Goal: Navigation & Orientation: Understand site structure

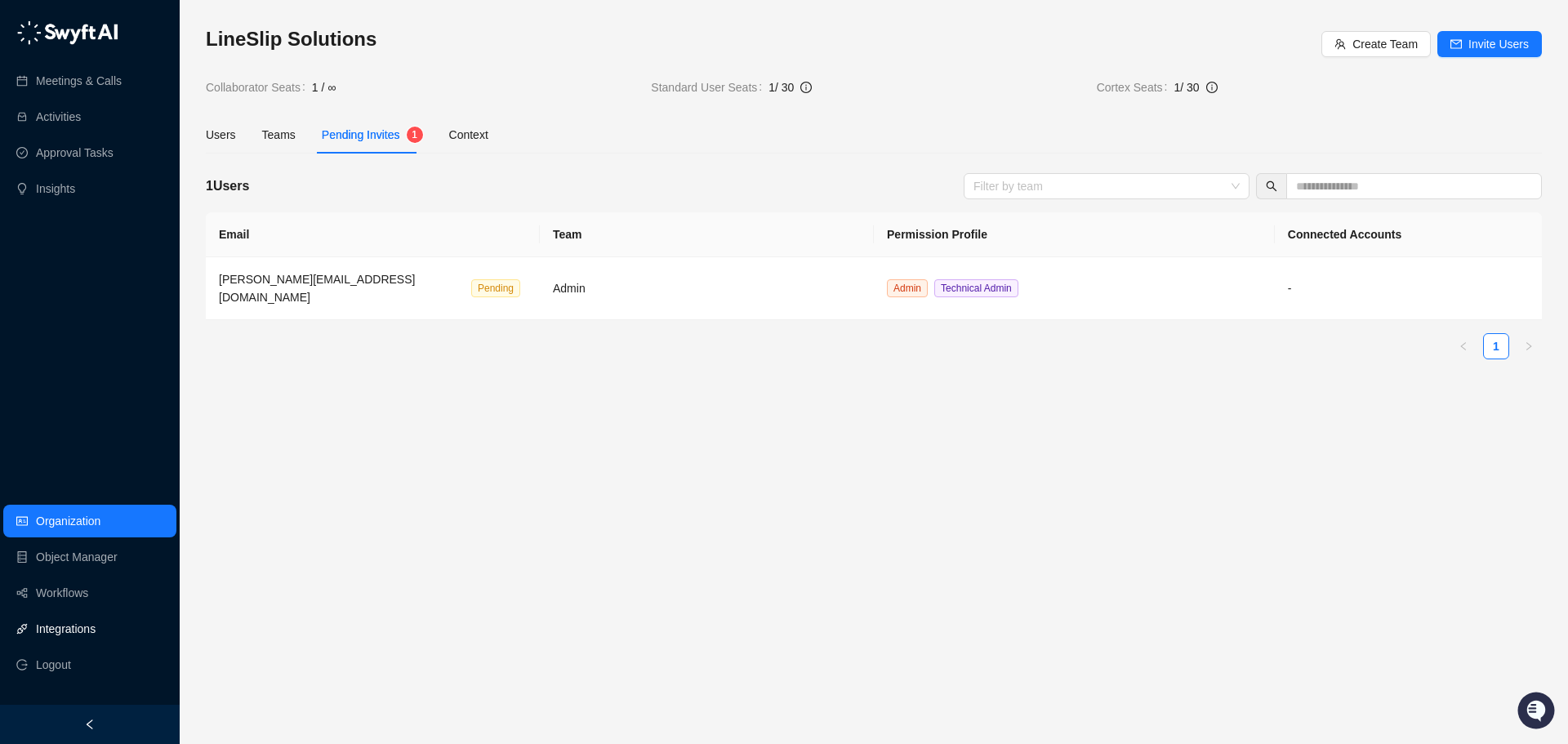
click at [72, 630] on link "Integrations" at bounding box center [66, 628] width 60 height 32
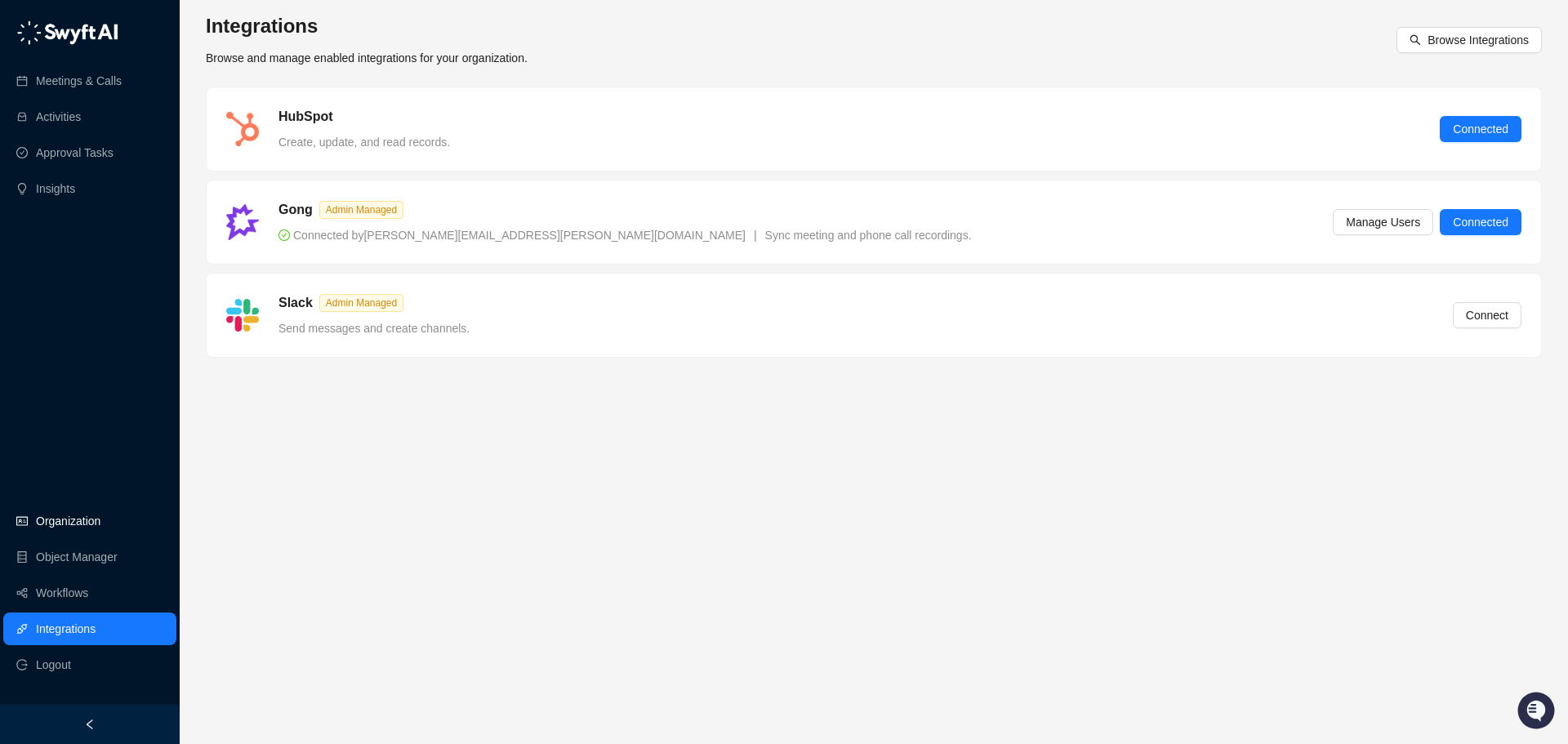
click at [53, 521] on link "Organization" at bounding box center [68, 521] width 65 height 32
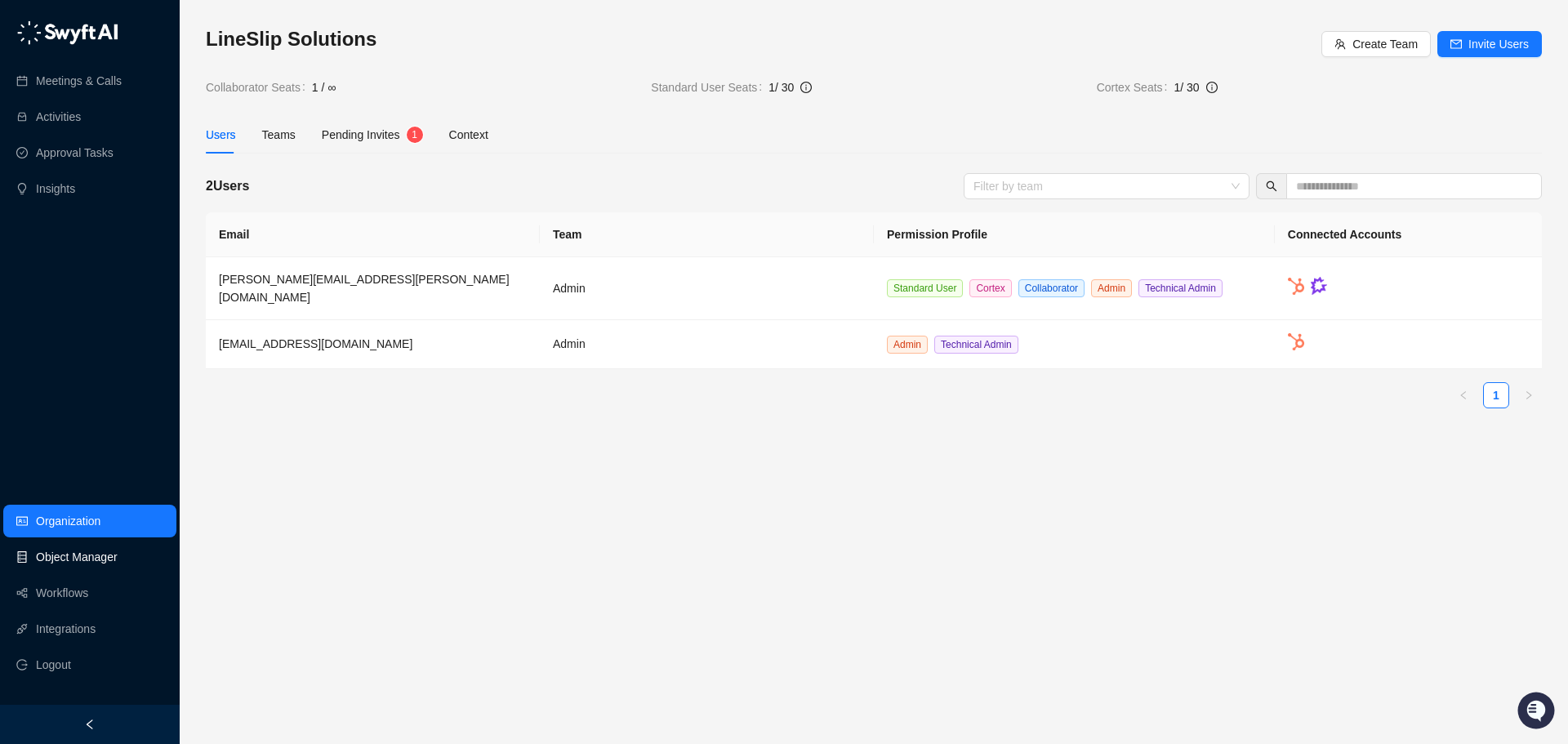
click at [82, 557] on link "Object Manager" at bounding box center [76, 557] width 81 height 32
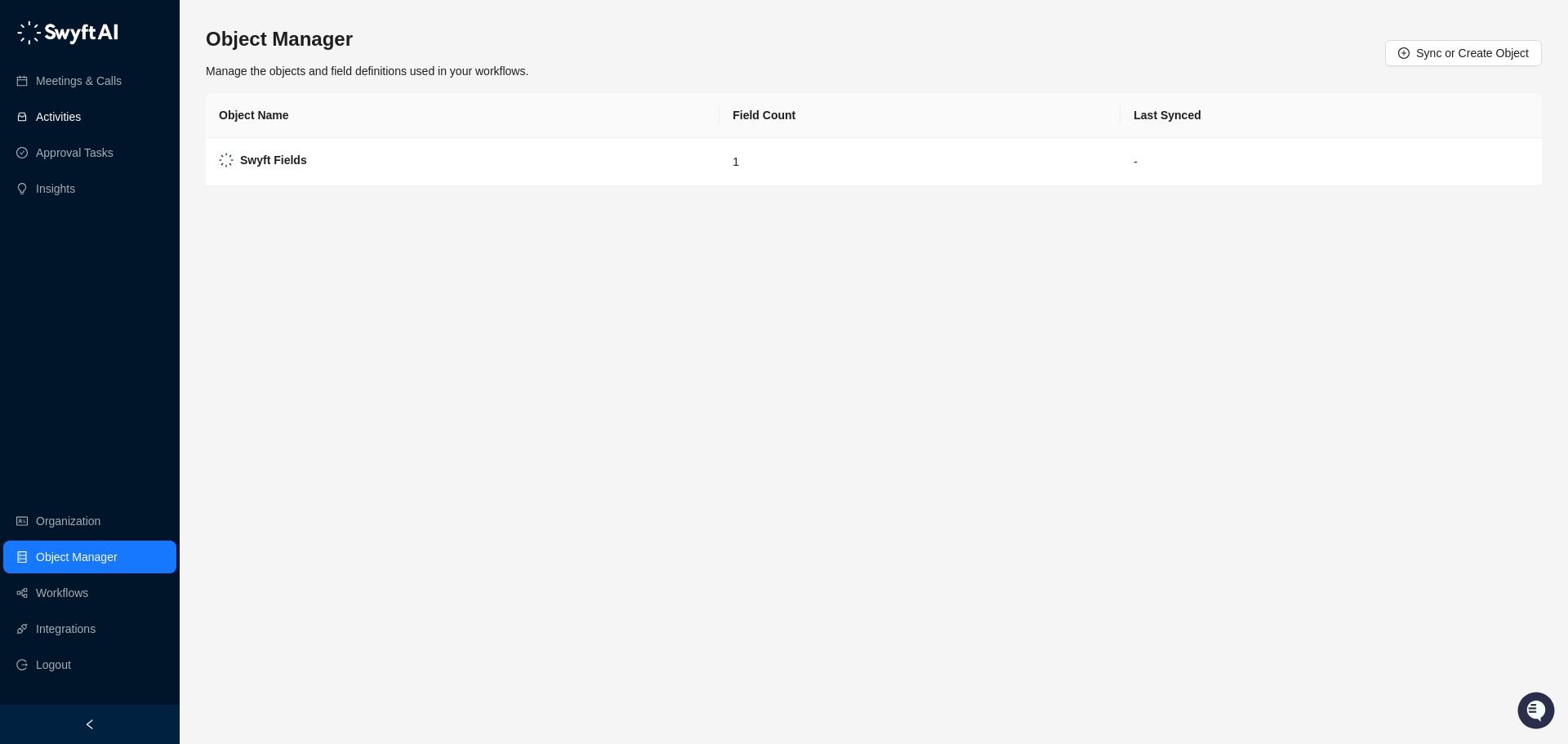
click at [73, 106] on link "Activities" at bounding box center [58, 116] width 45 height 32
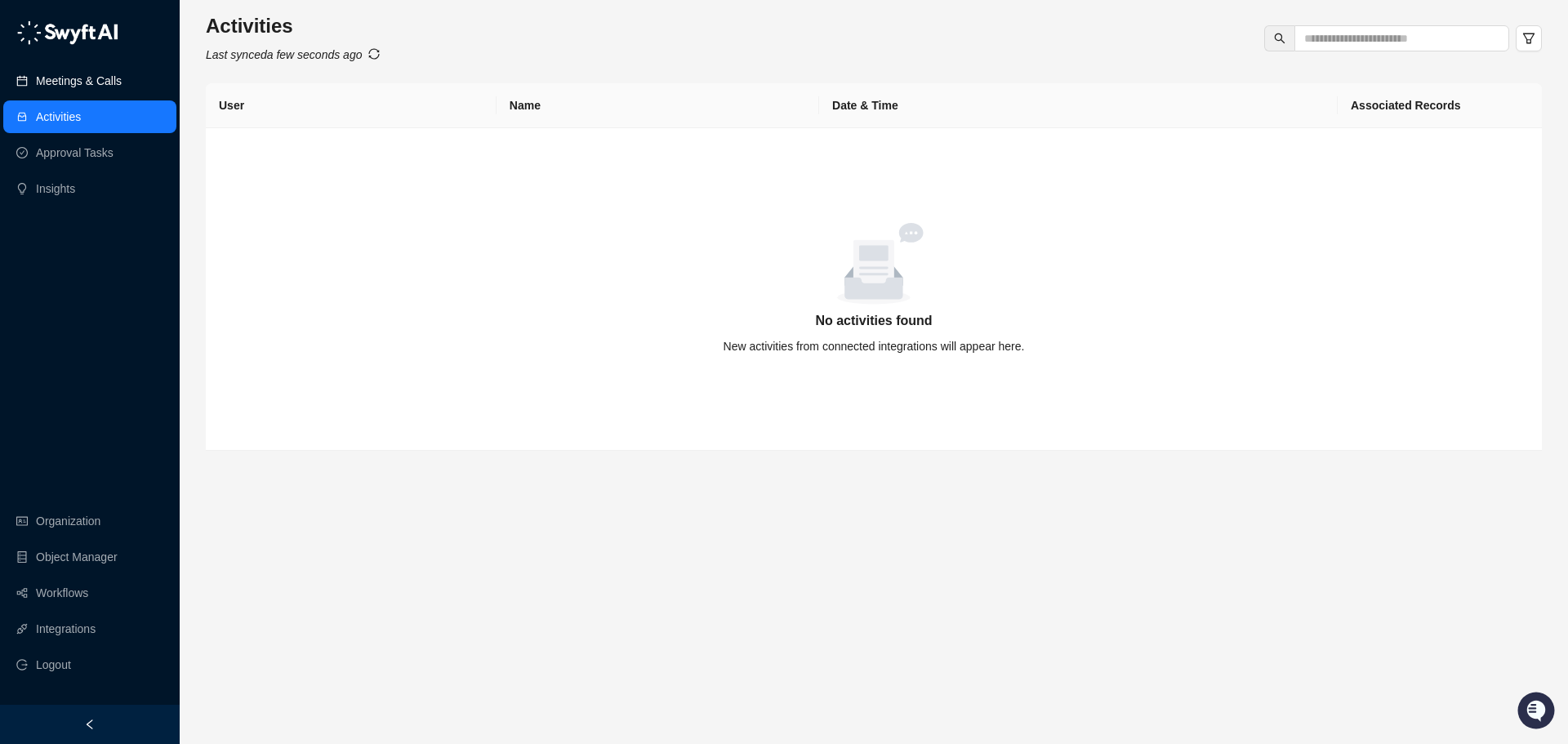
click at [80, 80] on link "Meetings & Calls" at bounding box center [79, 81] width 86 height 32
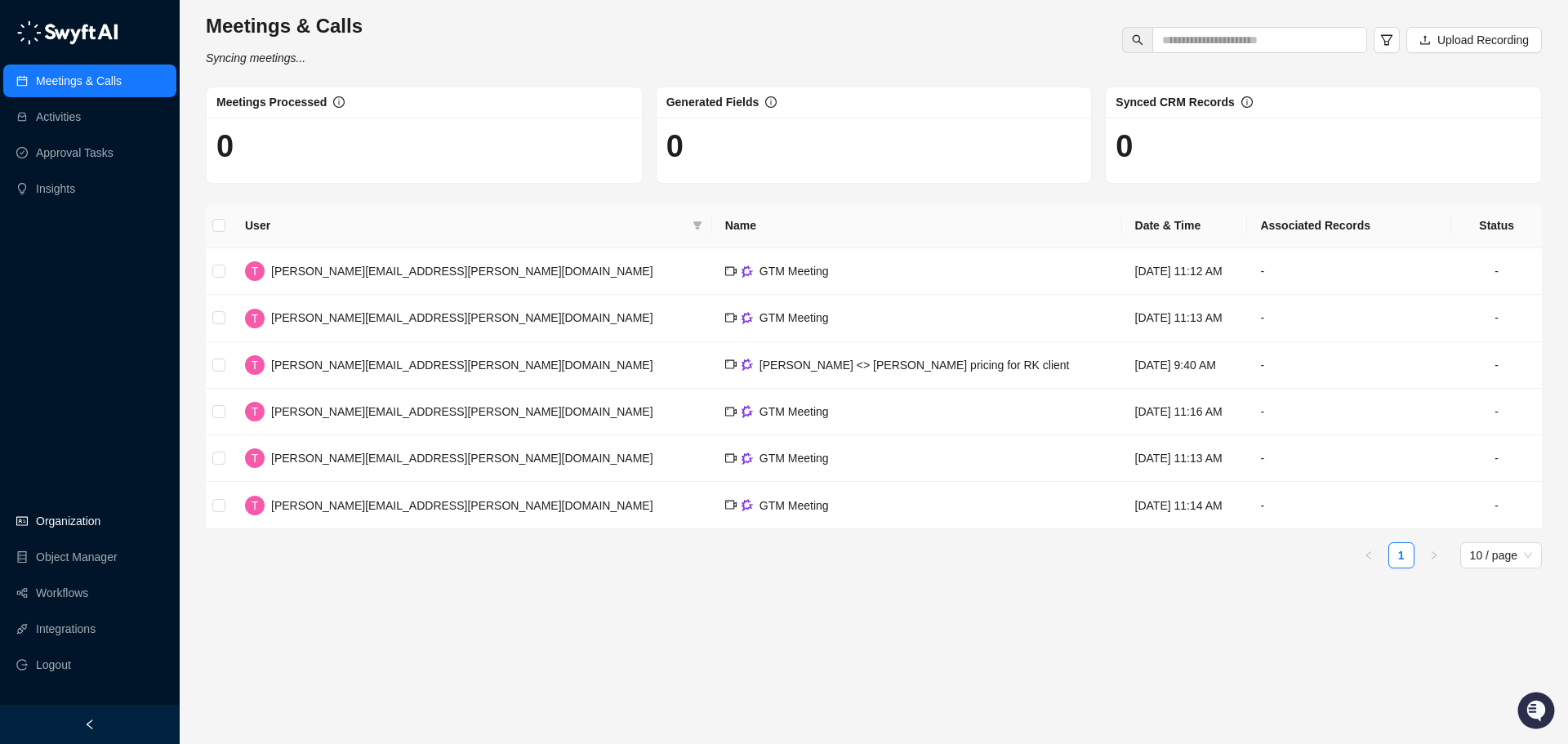
click at [64, 508] on link "Organization" at bounding box center [68, 521] width 65 height 32
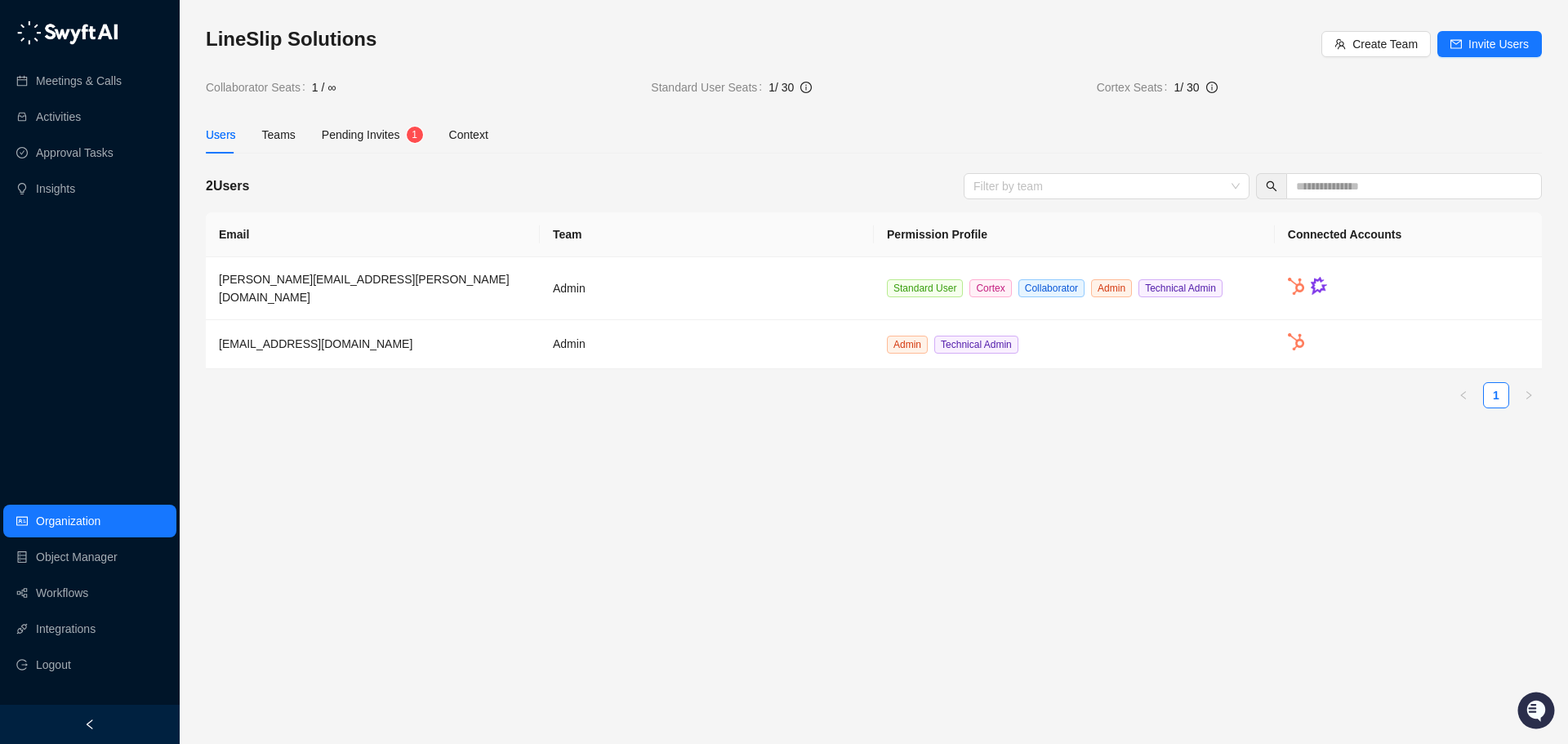
click at [348, 115] on div "LineSlip Solutions Create Team Invite Users Collaborator Seats 1 / ∞ Standard U…" at bounding box center [873, 224] width 1336 height 396
click at [346, 129] on span "Pending Invites" at bounding box center [361, 135] width 79 height 13
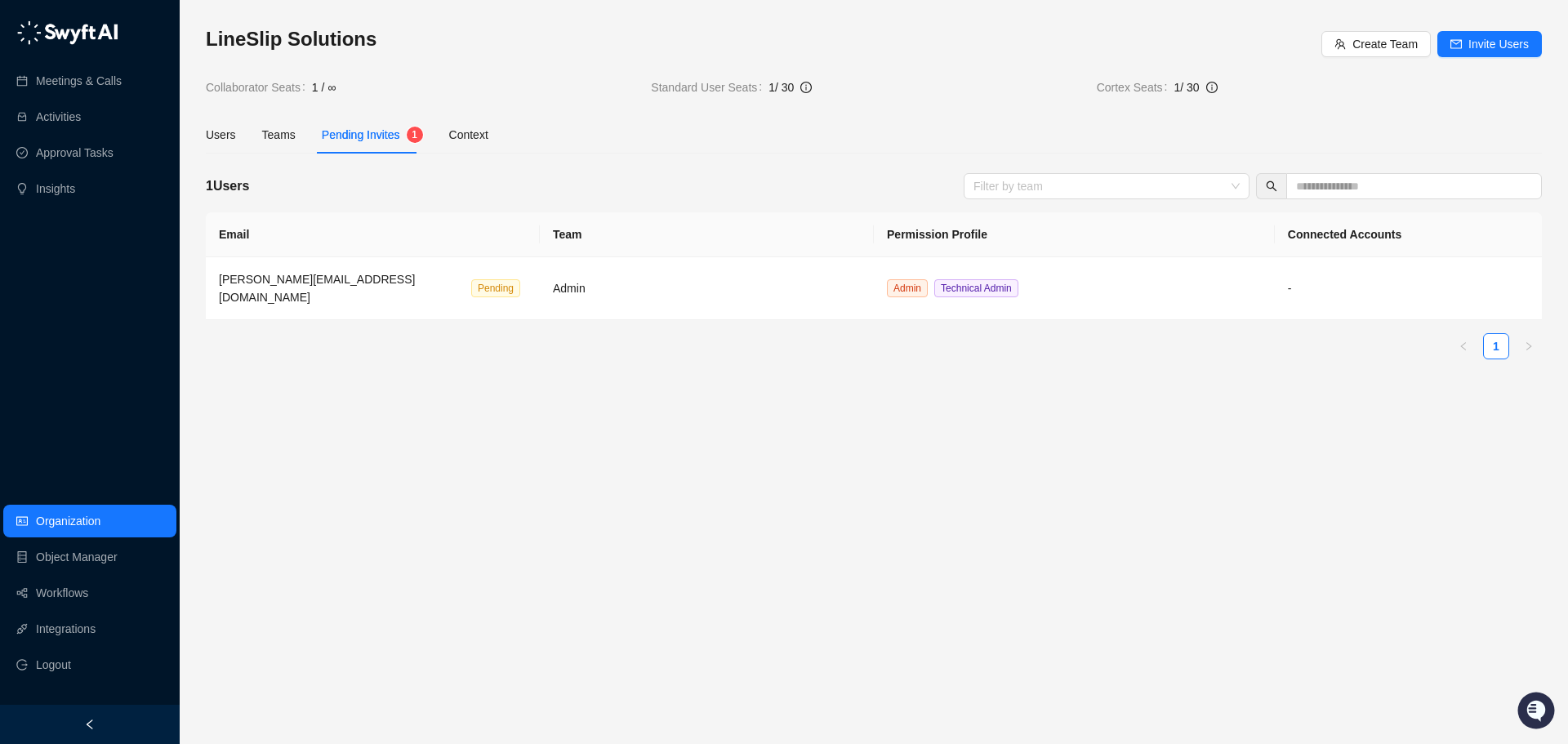
click at [614, 397] on main "LineSlip Solutions Create Team Invite Users Collaborator Seats 1 / ∞ Standard U…" at bounding box center [873, 378] width 1336 height 705
